Goal: Use online tool/utility: Utilize a website feature to perform a specific function

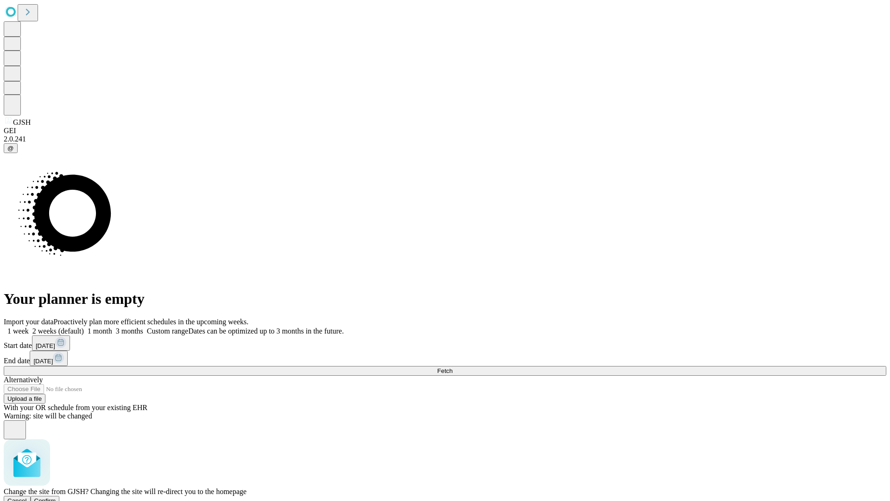
click at [56, 497] on span "Confirm" at bounding box center [45, 500] width 22 height 7
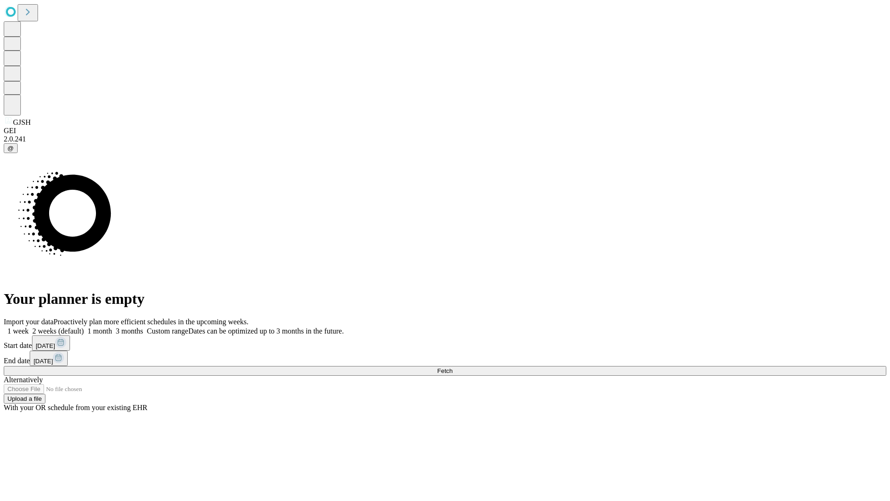
click at [84, 327] on label "2 weeks (default)" at bounding box center [56, 331] width 55 height 8
click at [453, 367] on span "Fetch" at bounding box center [444, 370] width 15 height 7
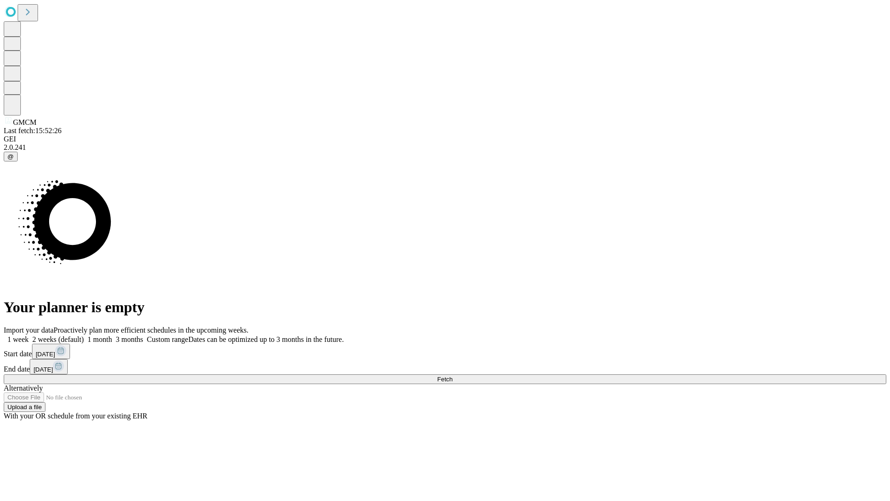
click at [84, 335] on label "2 weeks (default)" at bounding box center [56, 339] width 55 height 8
click at [453, 376] on span "Fetch" at bounding box center [444, 379] width 15 height 7
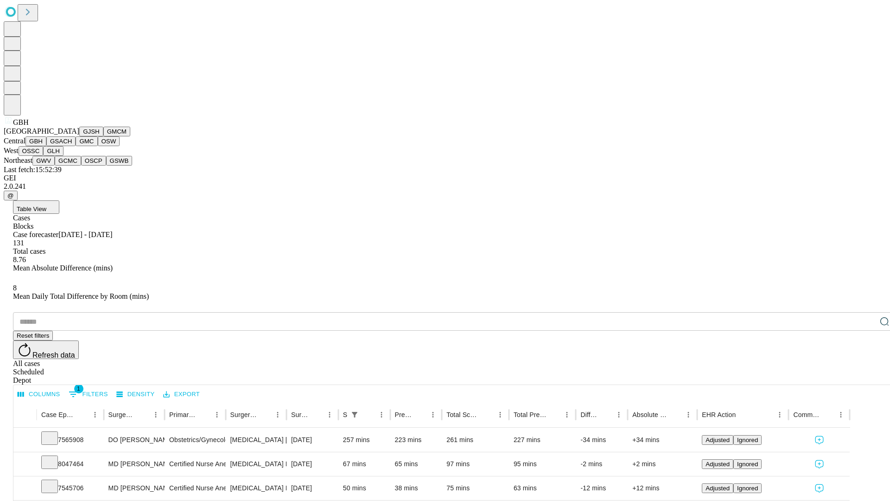
click at [72, 146] on button "GSACH" at bounding box center [60, 141] width 29 height 10
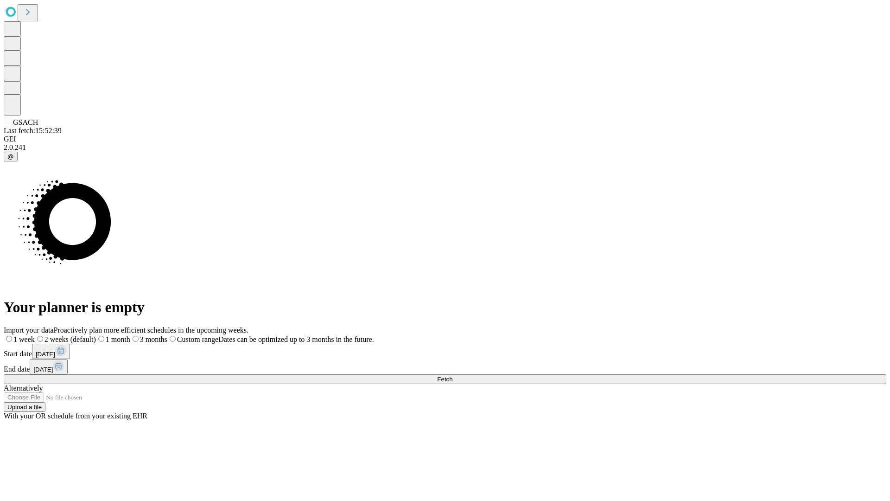
click at [96, 335] on label "2 weeks (default)" at bounding box center [65, 339] width 61 height 8
click at [453, 376] on span "Fetch" at bounding box center [444, 379] width 15 height 7
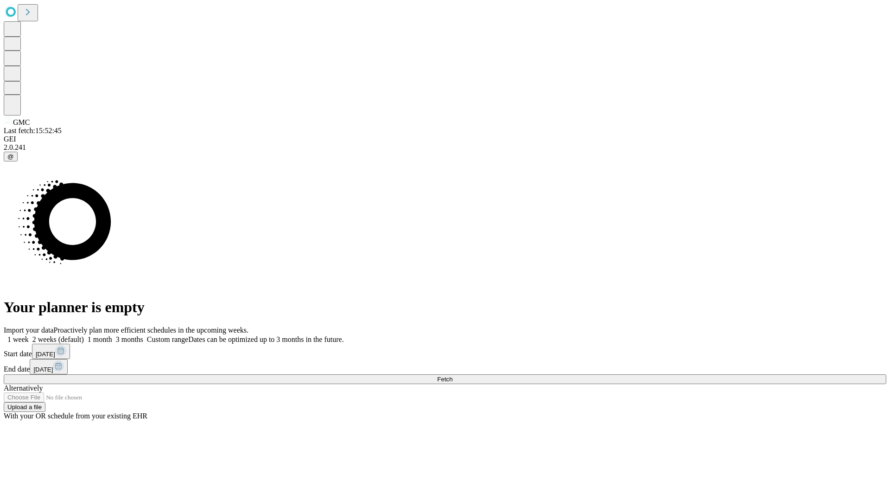
click at [84, 335] on label "2 weeks (default)" at bounding box center [56, 339] width 55 height 8
click at [453, 376] on span "Fetch" at bounding box center [444, 379] width 15 height 7
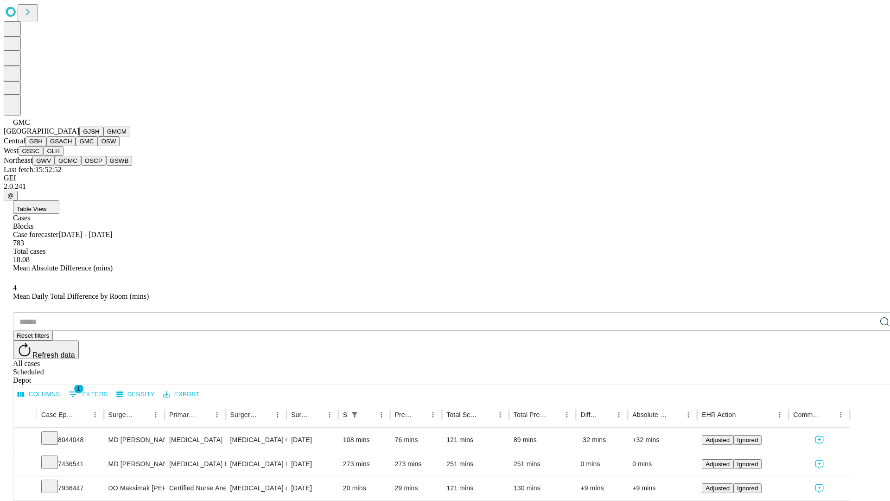
click at [98, 146] on button "OSW" at bounding box center [109, 141] width 22 height 10
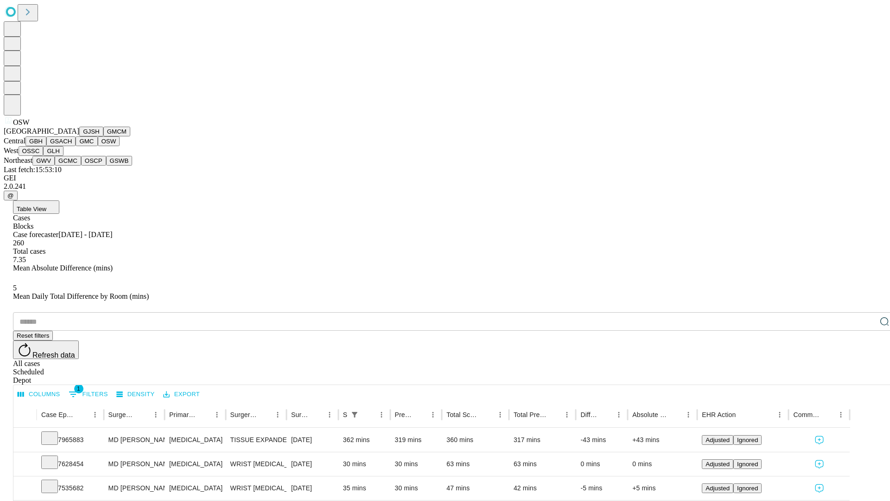
click at [44, 156] on button "OSSC" at bounding box center [31, 151] width 25 height 10
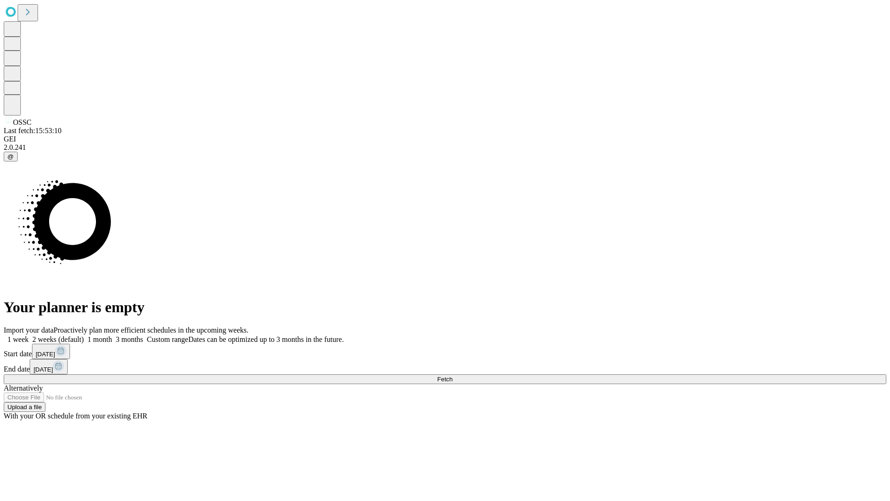
click at [84, 335] on label "2 weeks (default)" at bounding box center [56, 339] width 55 height 8
click at [453, 376] on span "Fetch" at bounding box center [444, 379] width 15 height 7
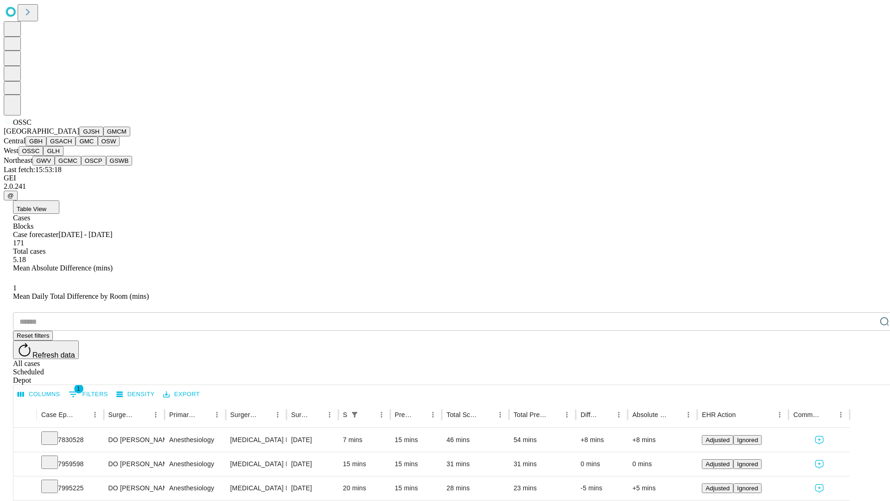
click at [63, 156] on button "GLH" at bounding box center [53, 151] width 20 height 10
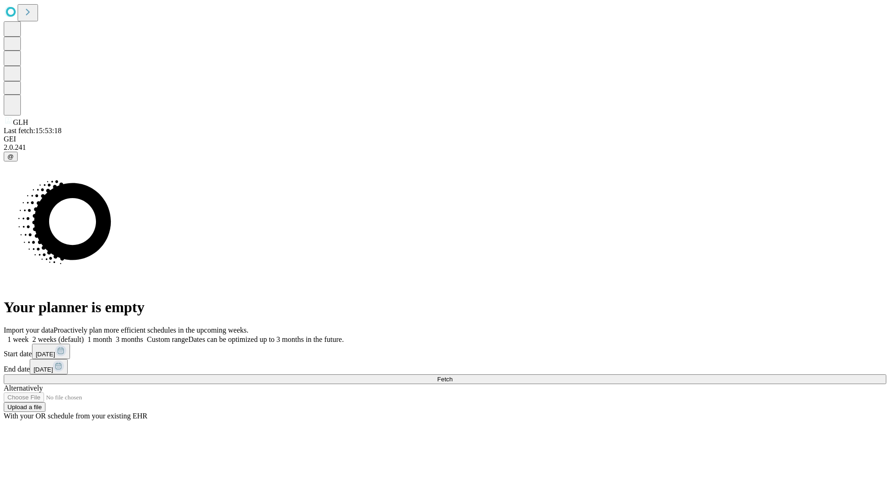
click at [84, 335] on label "2 weeks (default)" at bounding box center [56, 339] width 55 height 8
click at [453, 376] on span "Fetch" at bounding box center [444, 379] width 15 height 7
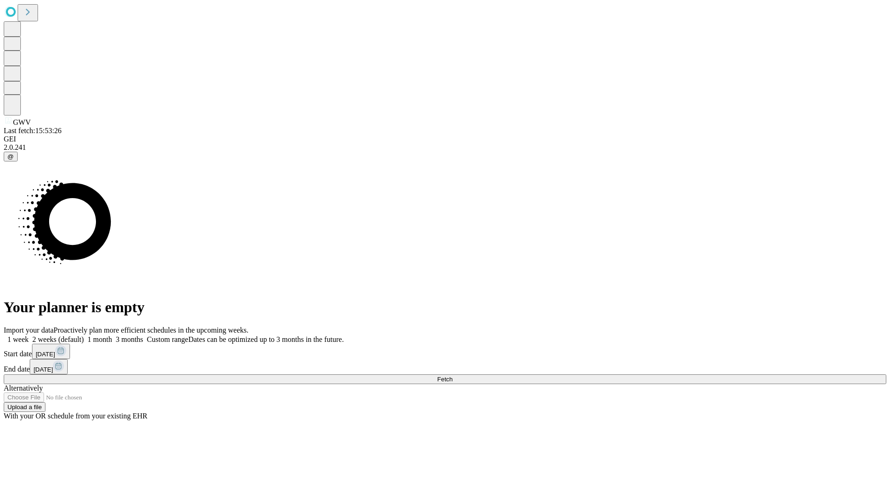
click at [84, 335] on label "2 weeks (default)" at bounding box center [56, 339] width 55 height 8
click at [453, 376] on span "Fetch" at bounding box center [444, 379] width 15 height 7
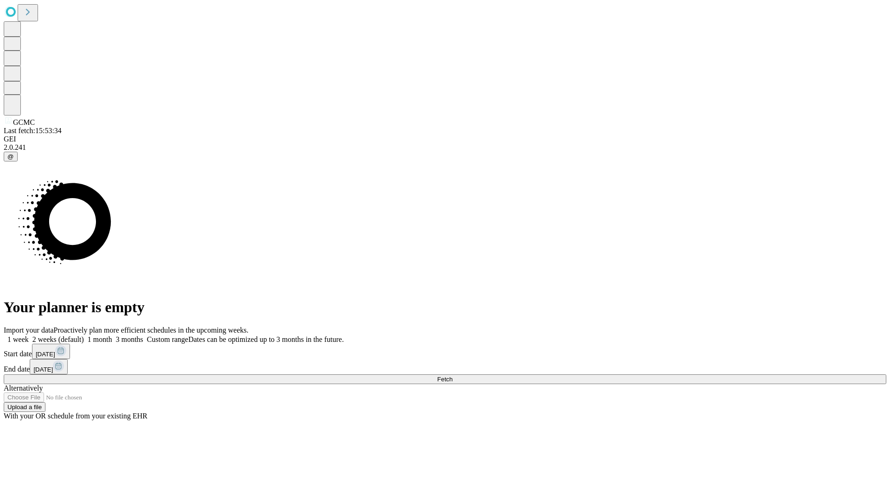
click at [84, 335] on label "2 weeks (default)" at bounding box center [56, 339] width 55 height 8
click at [453, 376] on span "Fetch" at bounding box center [444, 379] width 15 height 7
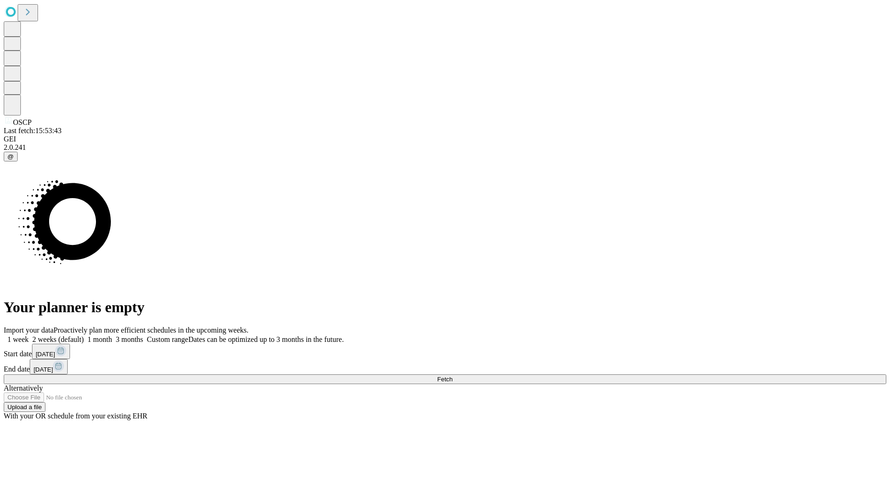
click at [84, 335] on label "2 weeks (default)" at bounding box center [56, 339] width 55 height 8
click at [453, 376] on span "Fetch" at bounding box center [444, 379] width 15 height 7
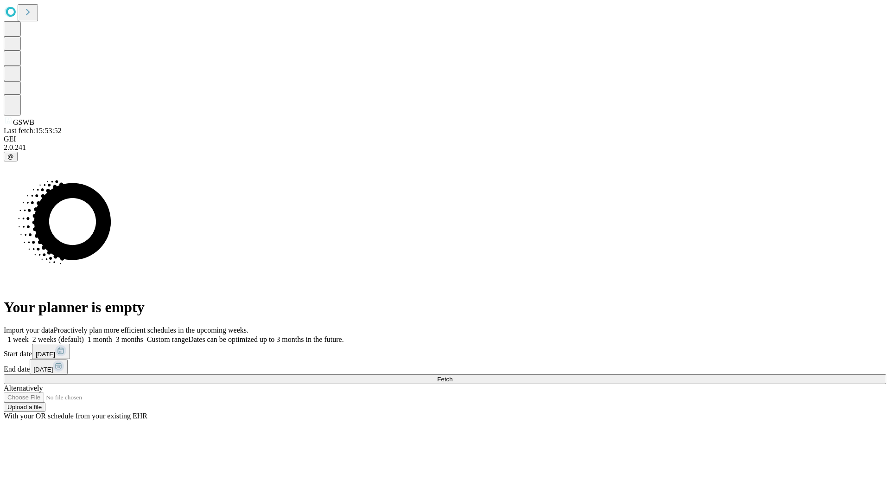
click at [84, 335] on label "2 weeks (default)" at bounding box center [56, 339] width 55 height 8
click at [453, 376] on span "Fetch" at bounding box center [444, 379] width 15 height 7
